Goal: Information Seeking & Learning: Check status

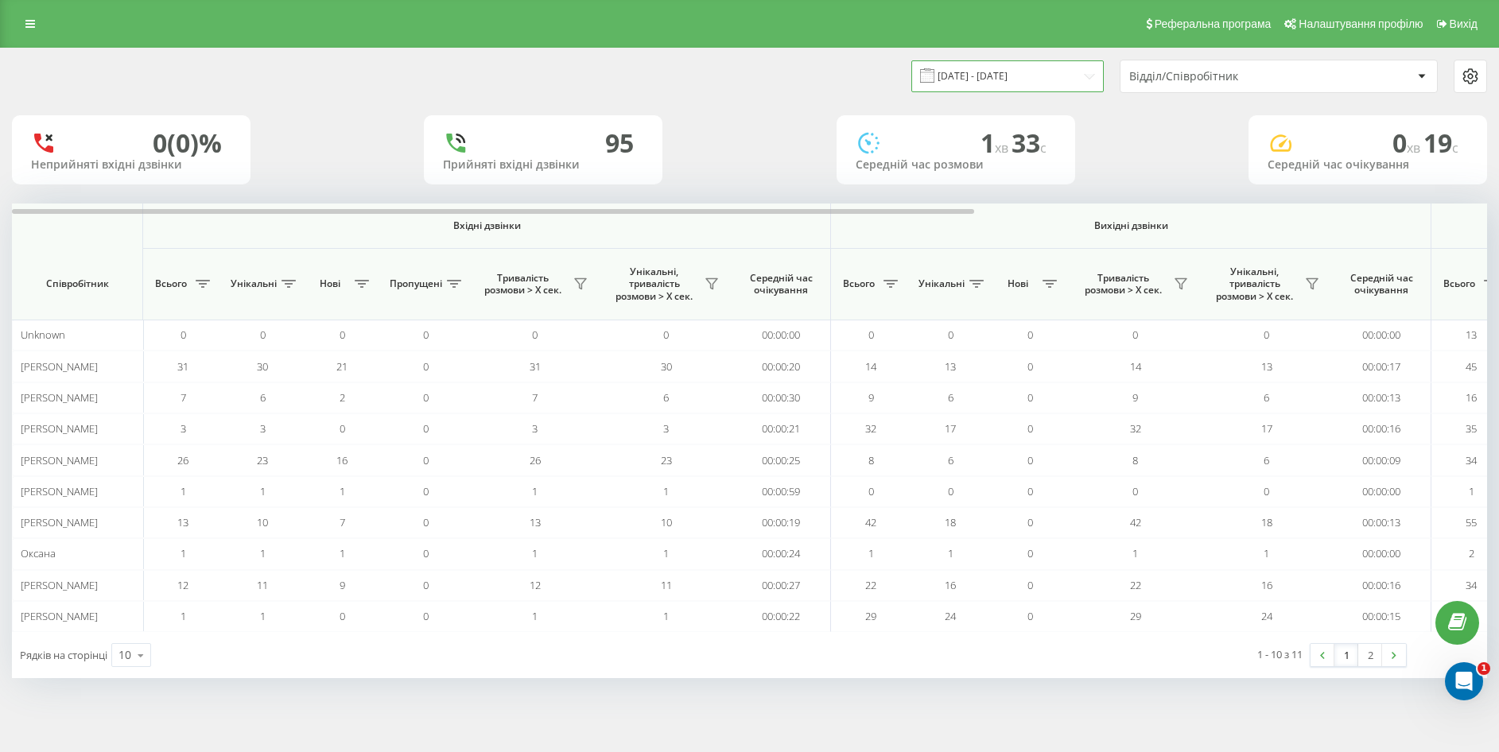
click at [1038, 90] on input "20.08.2025 - 20.08.2025" at bounding box center [1007, 75] width 192 height 31
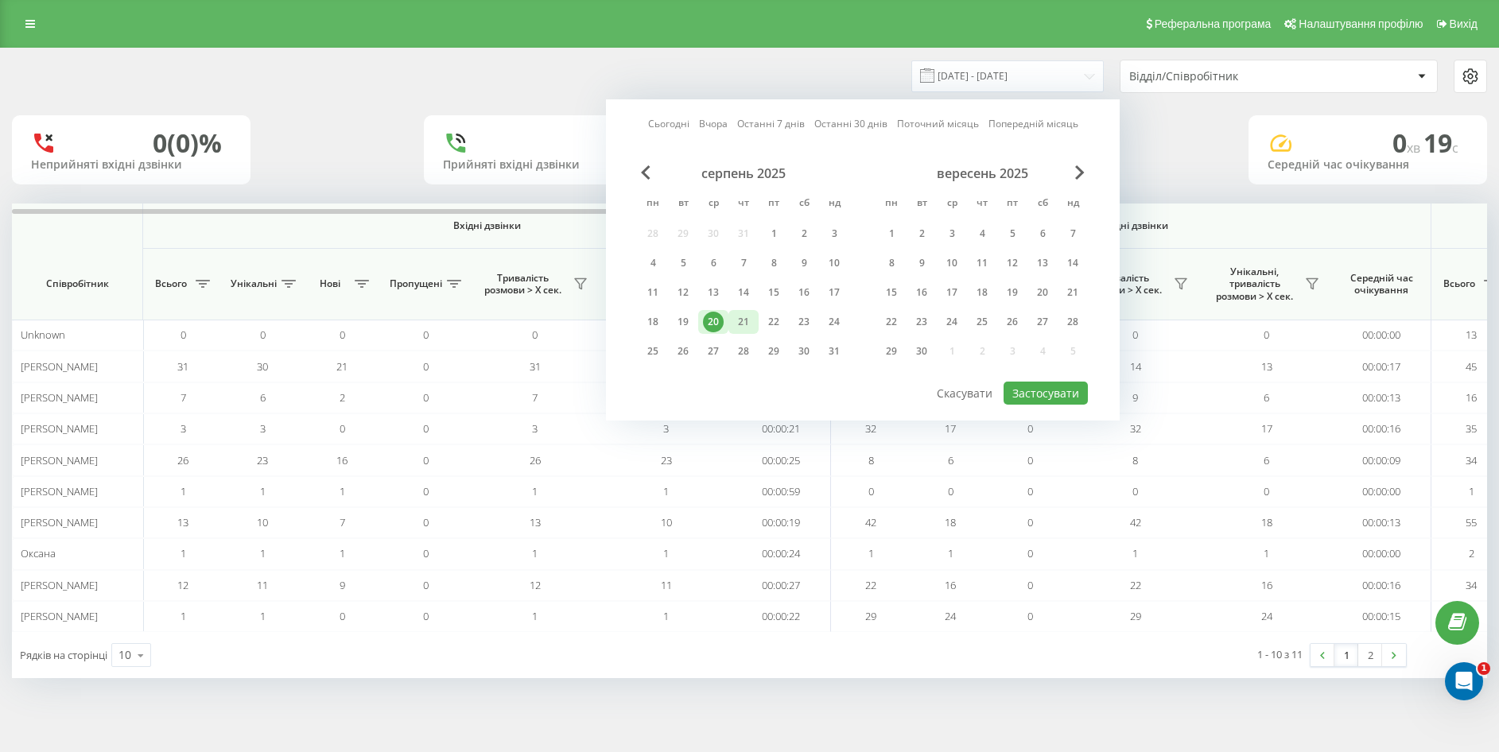
click at [757, 332] on div "21" at bounding box center [743, 322] width 30 height 24
drag, startPoint x: 1053, startPoint y: 395, endPoint x: 999, endPoint y: 386, distance: 55.7
click at [1053, 395] on button "Застосувати" at bounding box center [1045, 393] width 84 height 23
type input "21.08.2025 - 21.08.2025"
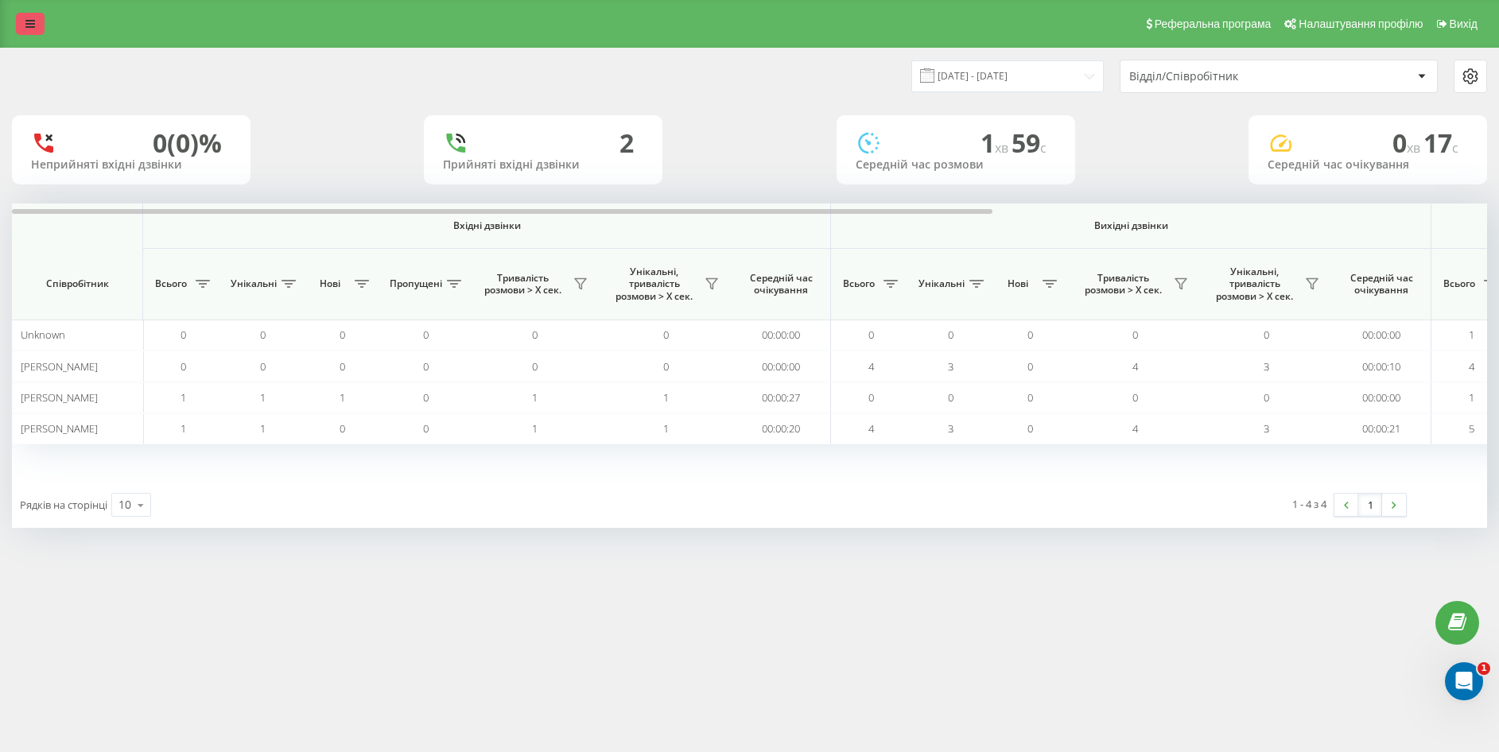
click at [35, 20] on link at bounding box center [30, 24] width 29 height 22
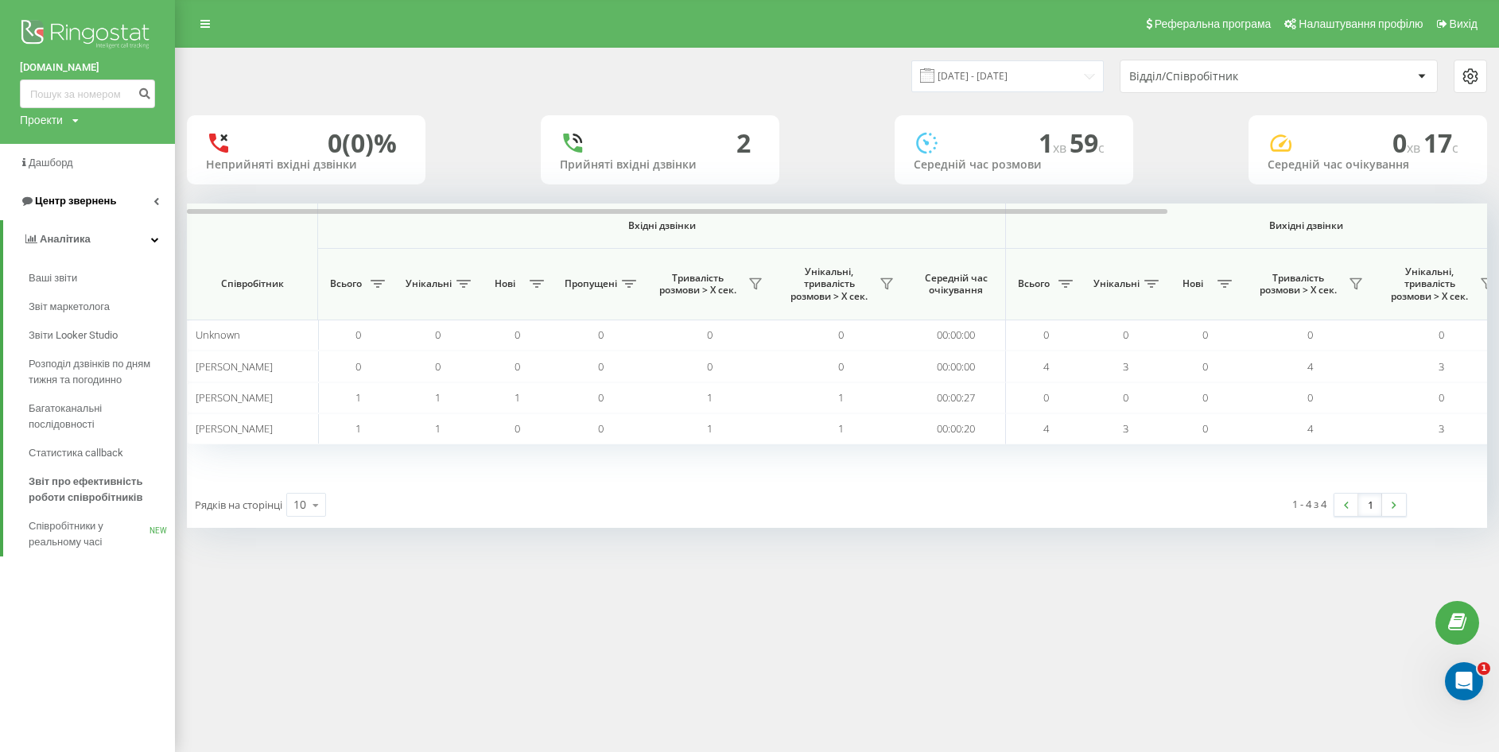
click at [85, 198] on span "Центр звернень" at bounding box center [75, 201] width 81 height 12
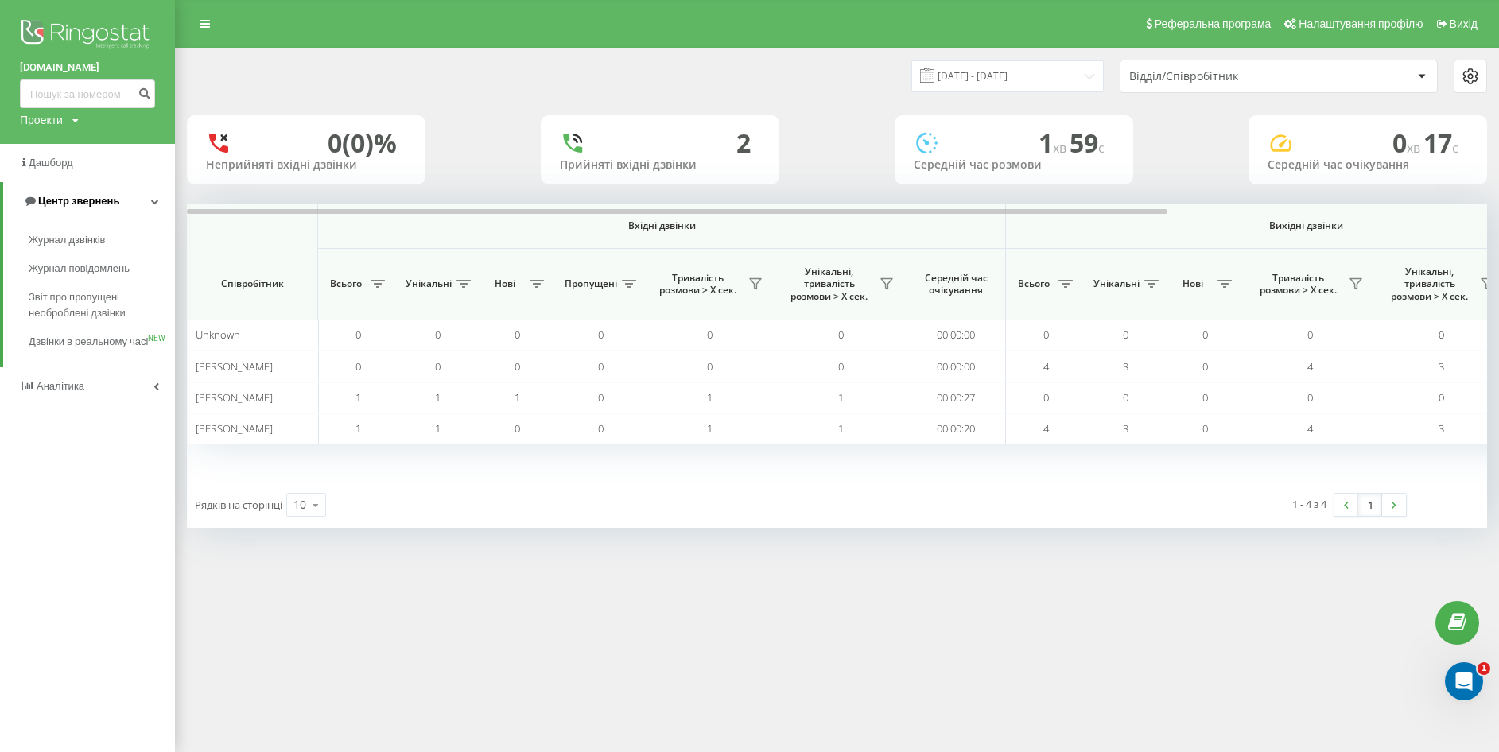
click at [85, 198] on span "Центр звернень" at bounding box center [78, 201] width 81 height 12
click at [94, 199] on span "Центр звернень" at bounding box center [75, 201] width 81 height 12
click at [74, 236] on span "Журнал дзвінків" at bounding box center [71, 240] width 84 height 16
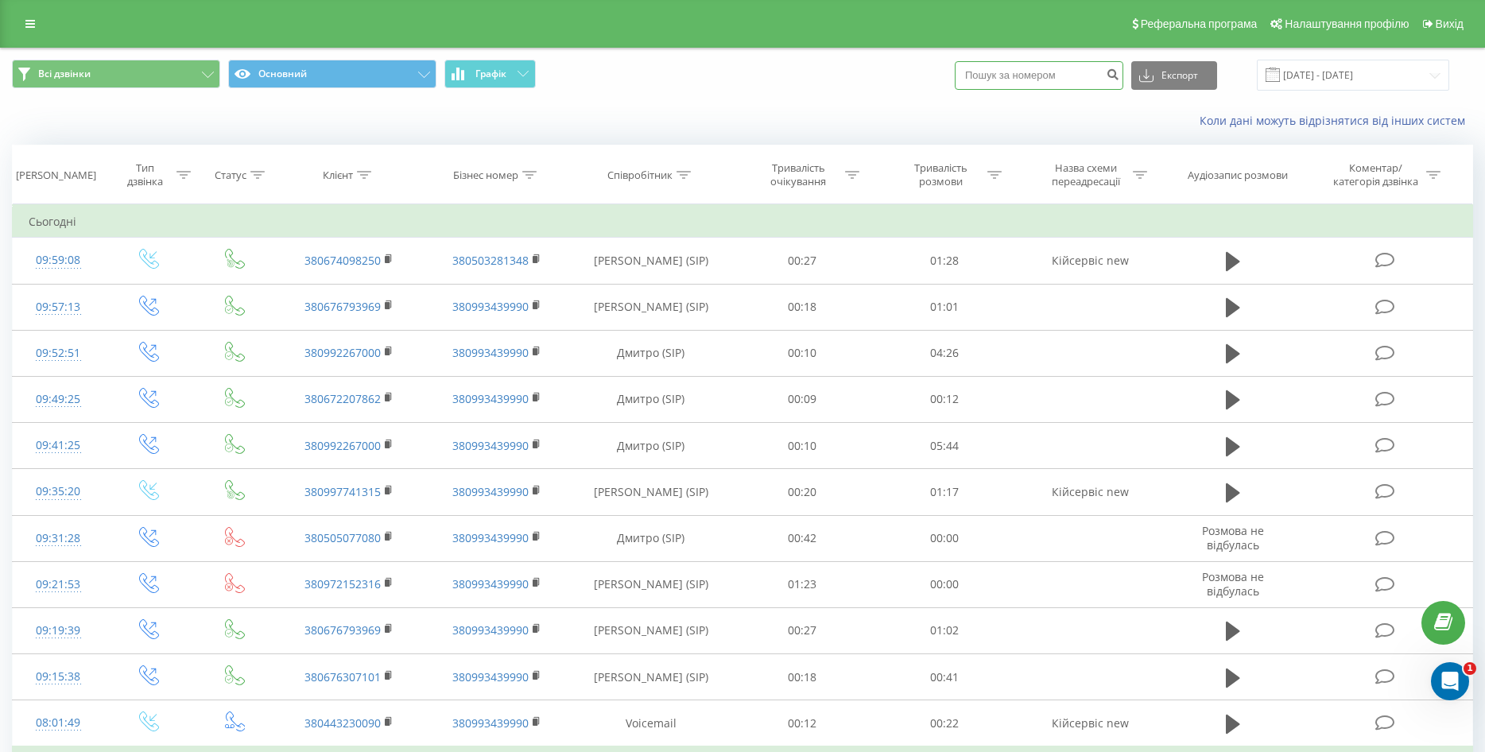
click at [1057, 85] on input at bounding box center [1039, 75] width 169 height 29
paste input "0504449654"
type input "0504449654"
click at [1119, 77] on icon "submit" at bounding box center [1113, 73] width 14 height 10
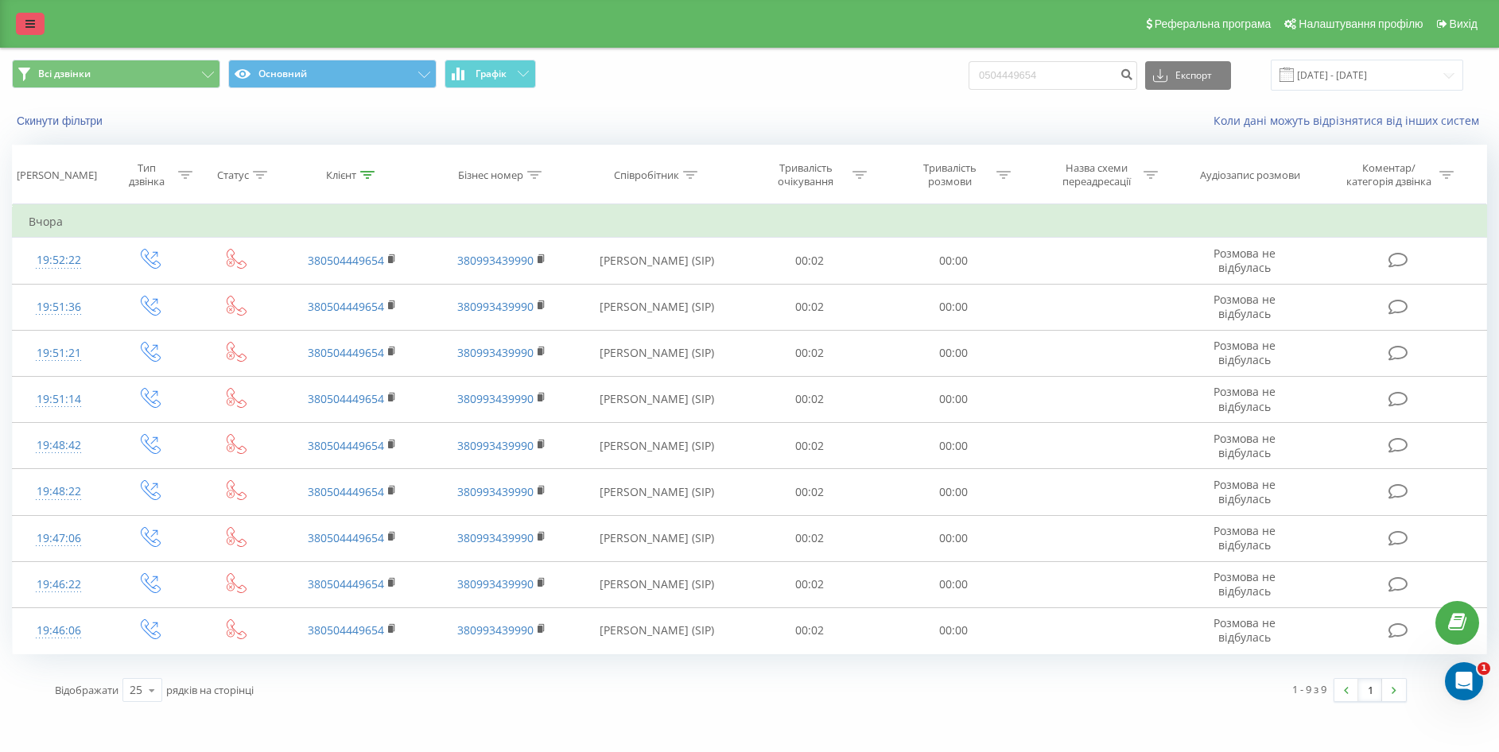
click at [19, 33] on link at bounding box center [30, 24] width 29 height 22
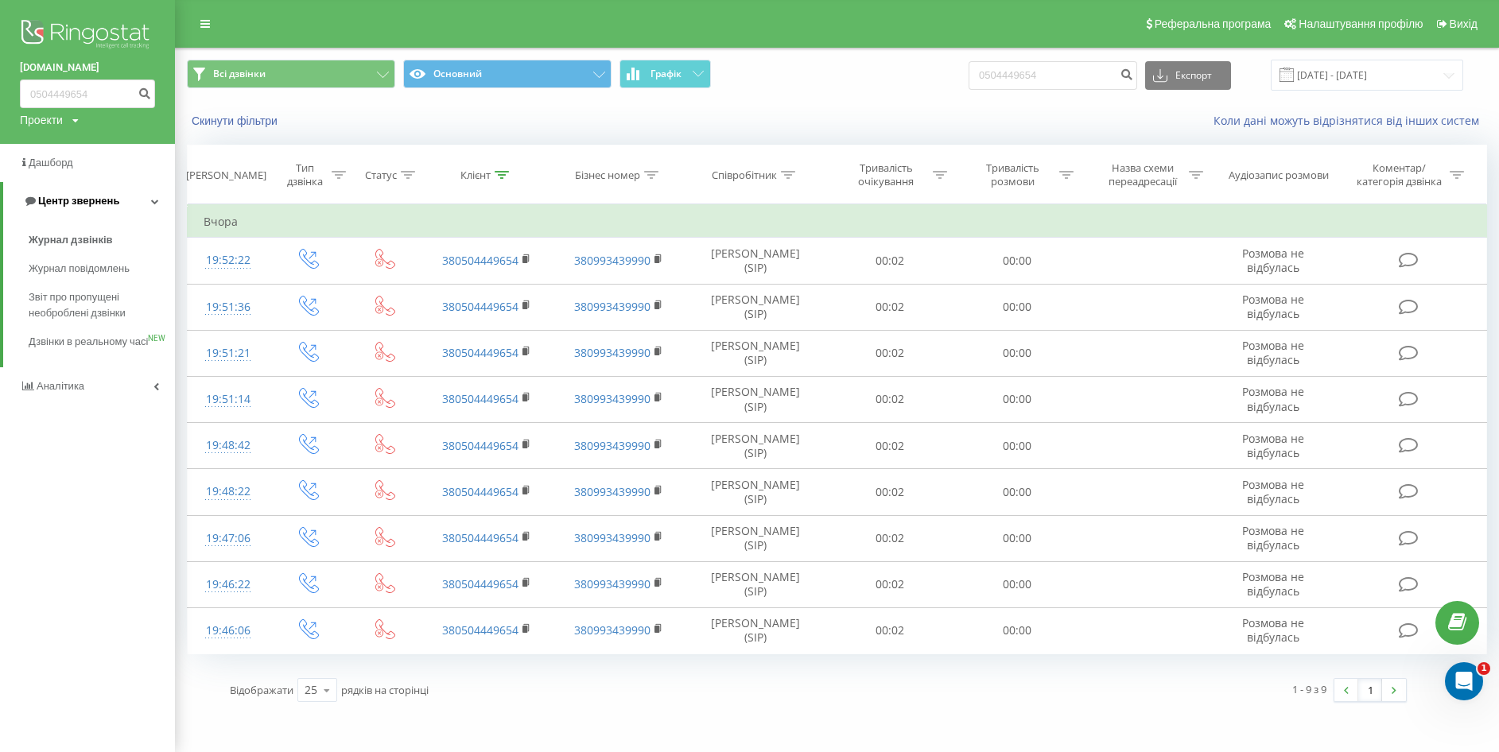
click at [105, 207] on span "Центр звернень" at bounding box center [78, 201] width 81 height 12
click at [105, 207] on span "Центр звернень" at bounding box center [75, 201] width 81 height 12
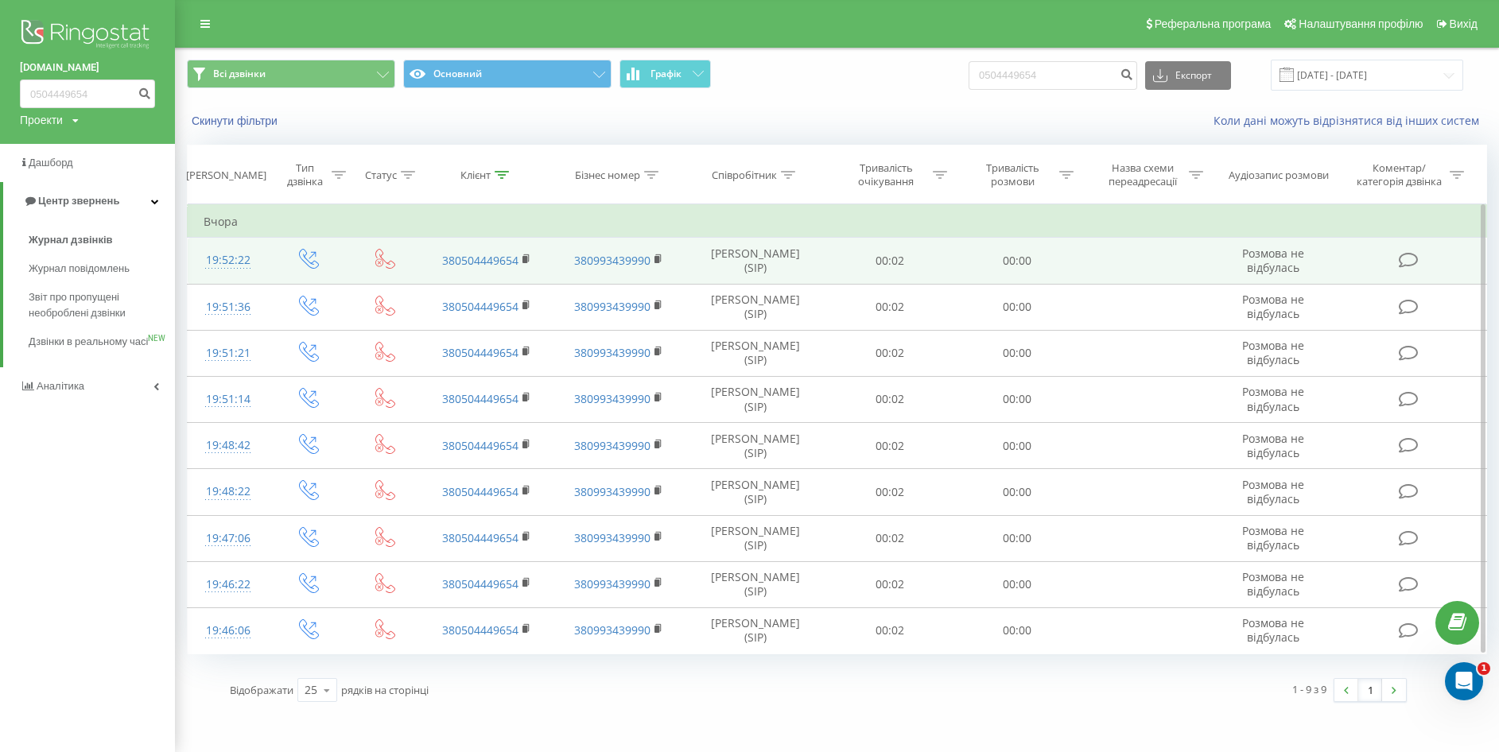
drag, startPoint x: 81, startPoint y: 243, endPoint x: 203, endPoint y: 237, distance: 121.8
click at [80, 243] on span "Журнал дзвінків" at bounding box center [71, 240] width 84 height 16
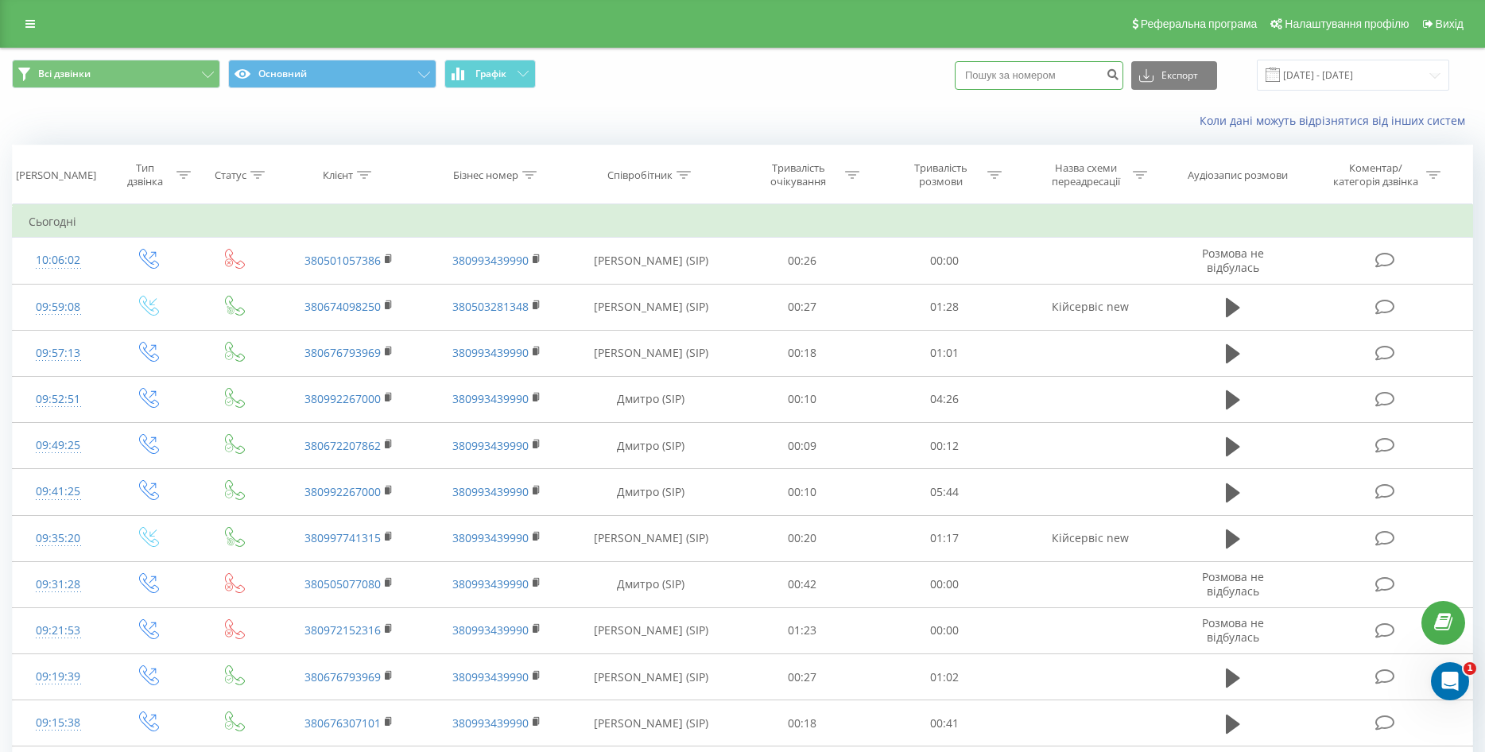
paste input "+380931460736"
drag, startPoint x: 996, startPoint y: 72, endPoint x: 980, endPoint y: 74, distance: 16.9
click at [980, 74] on input "+380931460736" at bounding box center [1039, 75] width 169 height 29
type input "0931460736"
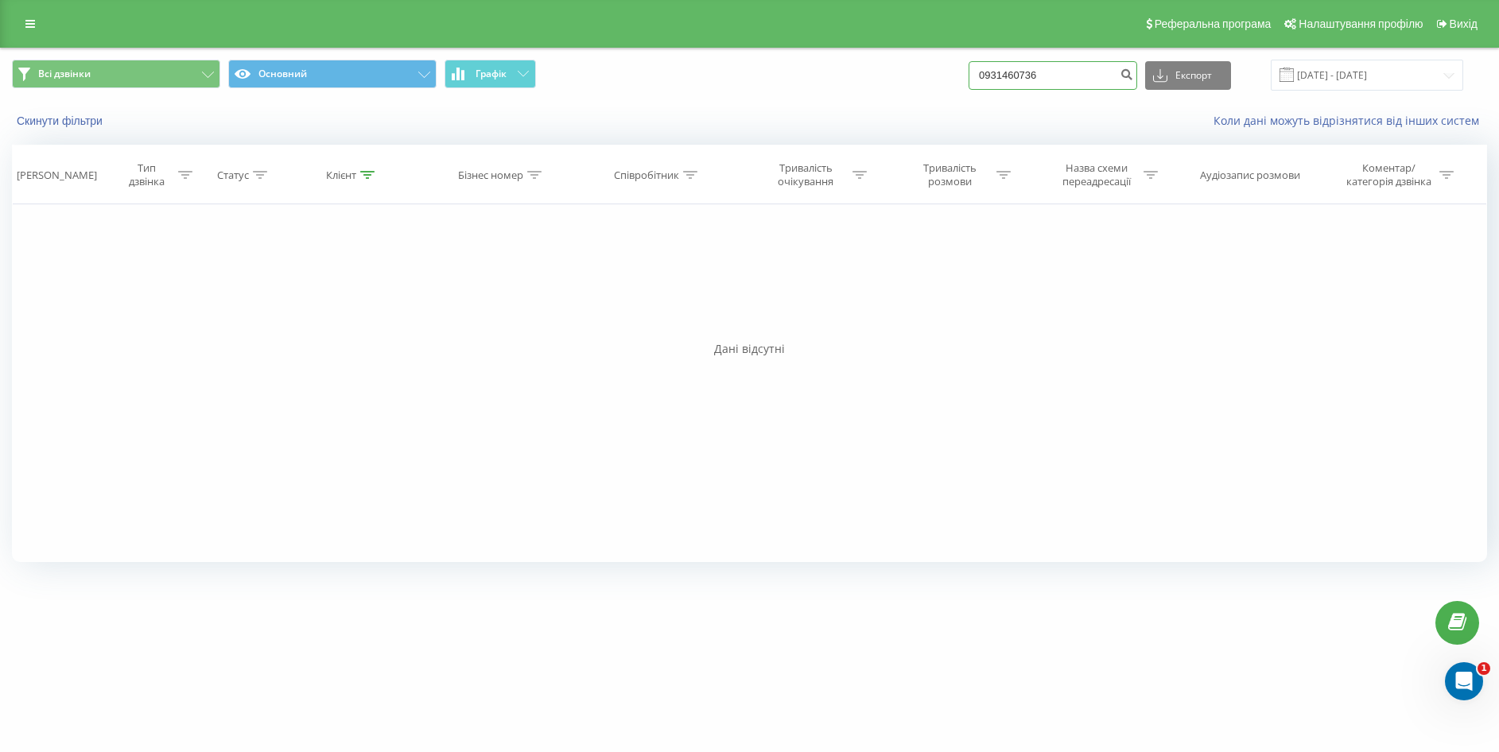
drag, startPoint x: 993, startPoint y: 67, endPoint x: 939, endPoint y: 67, distance: 54.1
click at [939, 67] on div "Всі дзвінки Основний Графік 0931460736 Експорт .csv .xls .xlsx [DATE] - [DATE]" at bounding box center [749, 75] width 1475 height 31
paste input "0685644552"
type input "0685644552"
click at [1133, 76] on icon "submit" at bounding box center [1126, 73] width 14 height 10
